Goal: Find specific page/section: Find specific page/section

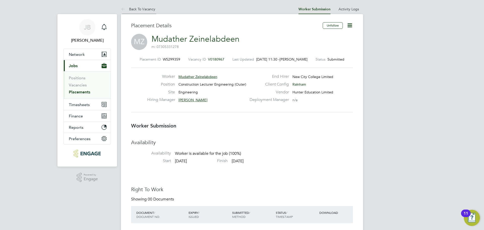
click at [147, 10] on link "Back To Vacancy" at bounding box center [138, 9] width 34 height 5
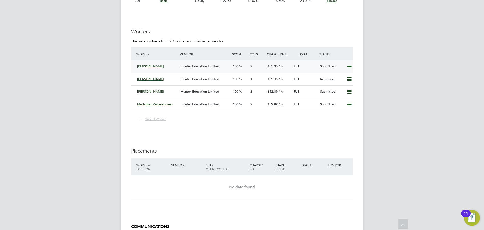
click at [197, 72] on div "[PERSON_NAME] [PERSON_NAME] Education Limited 100 2 £55.35 / hr Full Submitted" at bounding box center [242, 66] width 222 height 12
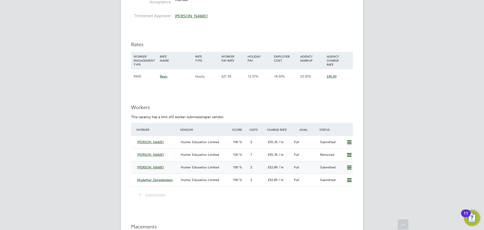
click at [181, 169] on span "Hunter Education Limited" at bounding box center [200, 167] width 38 height 4
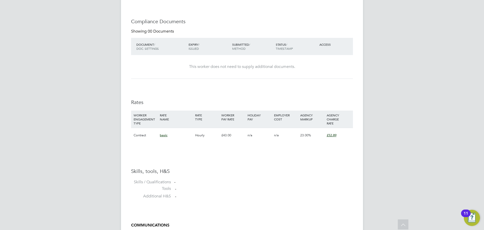
scroll to position [225, 0]
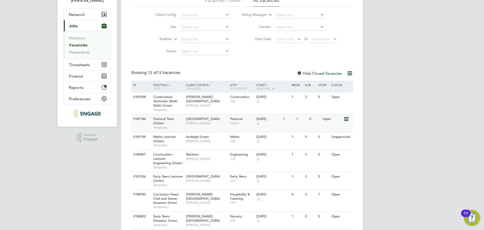
scroll to position [101, 0]
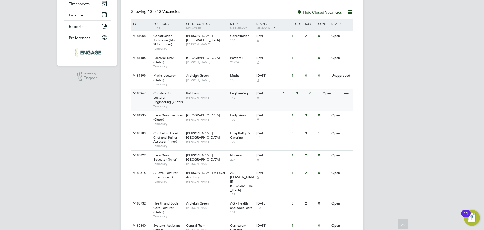
click at [195, 100] on div "[PERSON_NAME]" at bounding box center [207, 95] width 44 height 13
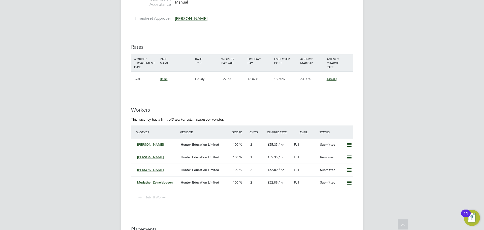
scroll to position [832, 0]
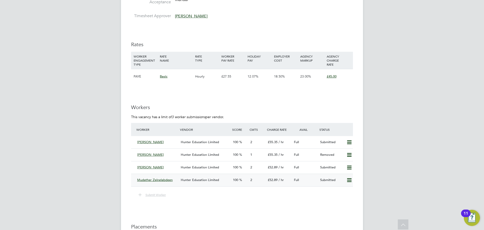
click at [165, 178] on span "Mudather Zeinelabdeen" at bounding box center [155, 180] width 36 height 4
